Goal: Find specific page/section

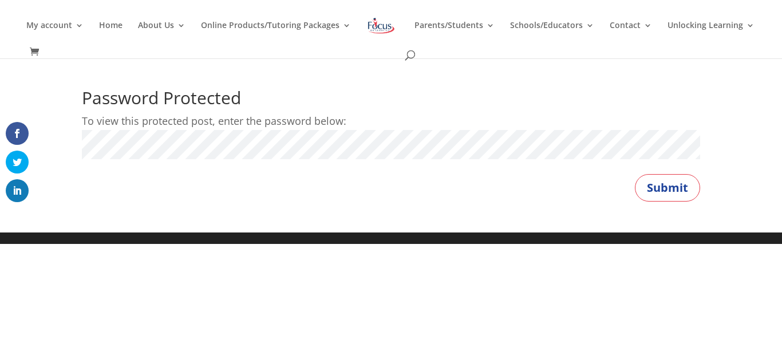
click at [635, 174] on button "Submit" at bounding box center [667, 187] width 65 height 27
click at [667, 180] on button "Submit" at bounding box center [667, 187] width 65 height 27
click at [643, 188] on button "Submit" at bounding box center [667, 187] width 65 height 27
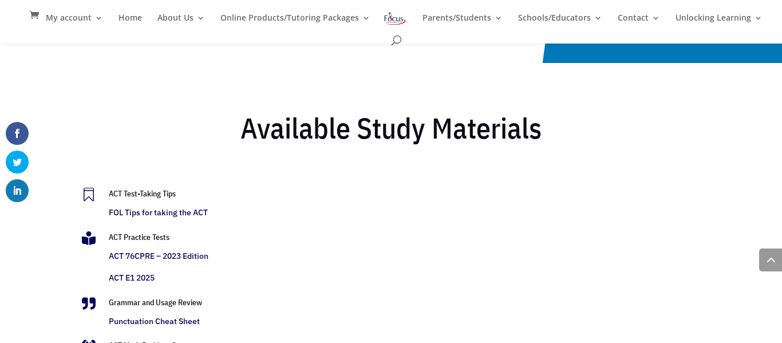
scroll to position [2273, 0]
